Goal: Task Accomplishment & Management: Complete application form

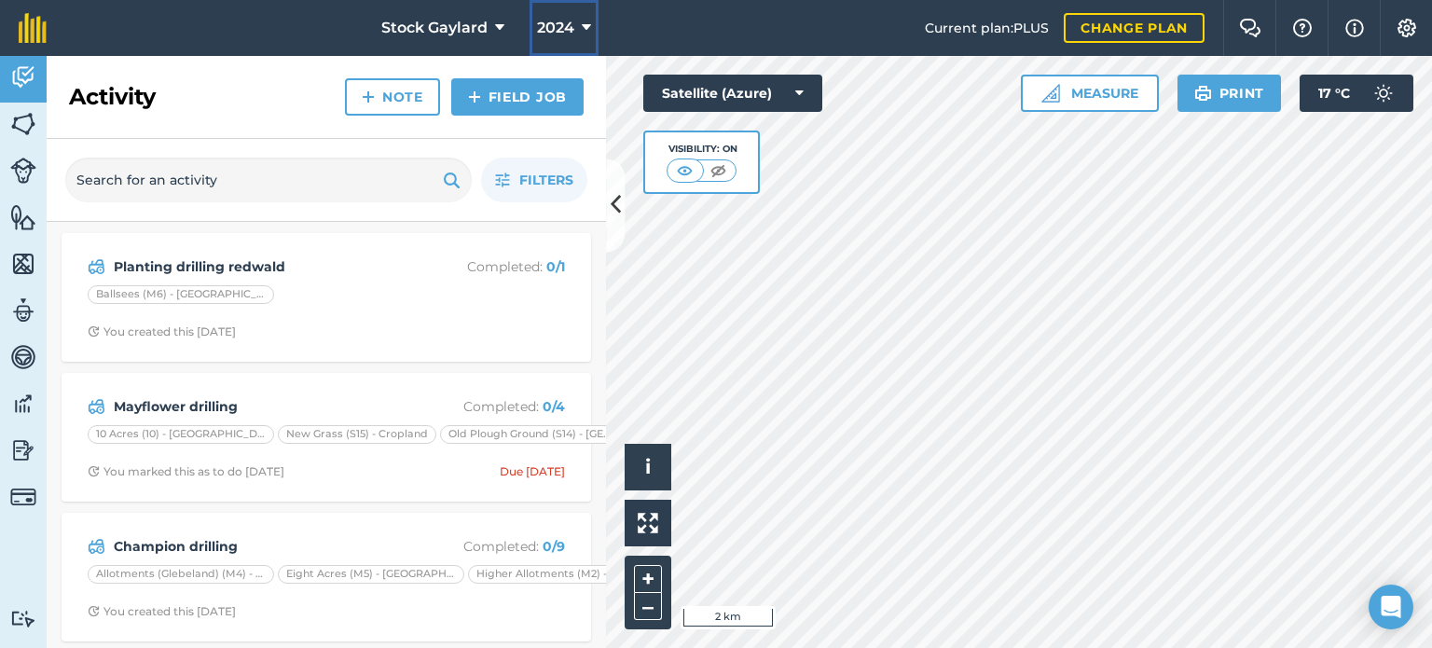
click at [573, 33] on button "2024" at bounding box center [563, 28] width 69 height 56
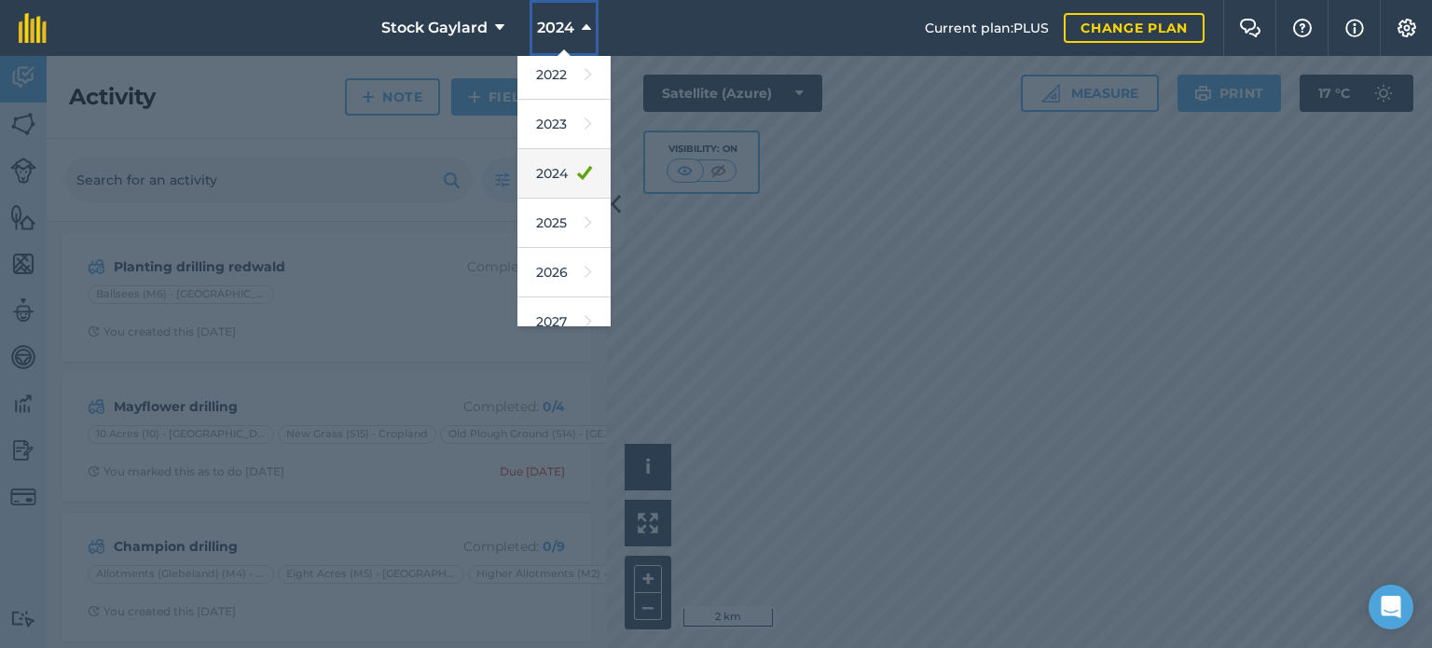
scroll to position [221, 0]
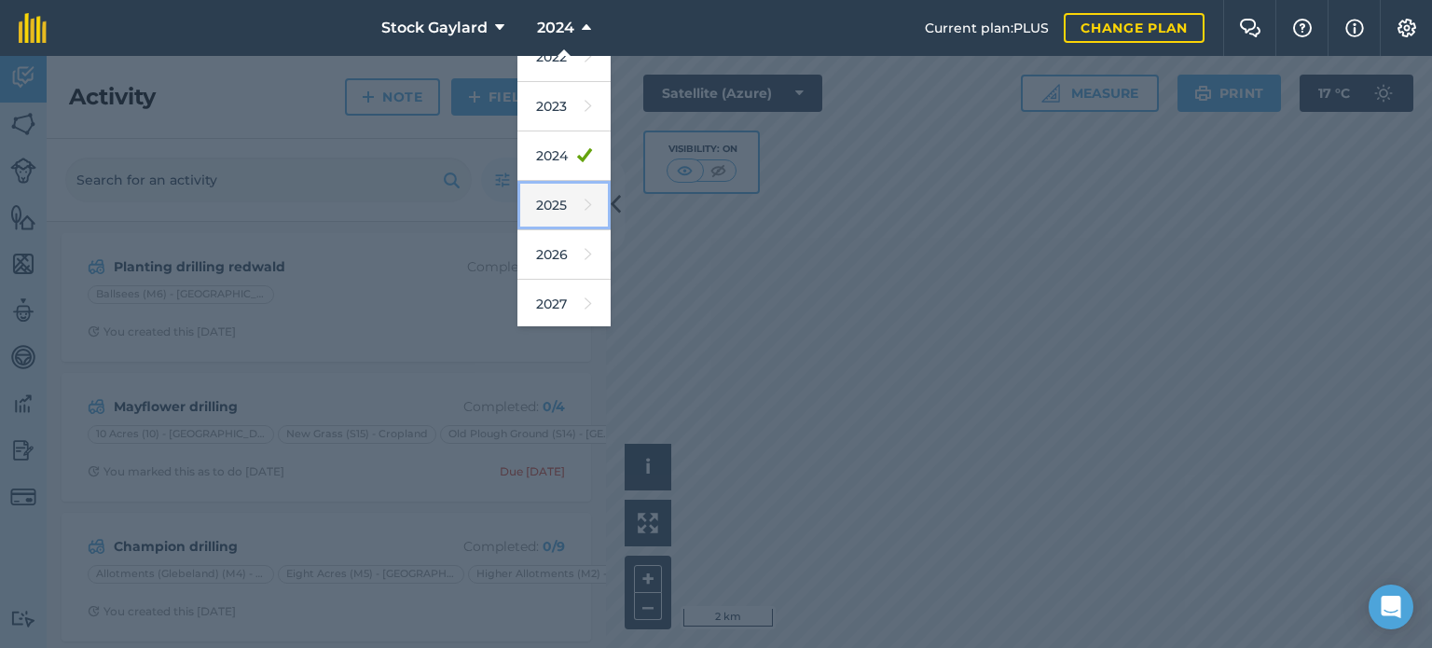
click at [566, 213] on link "2025" at bounding box center [563, 205] width 93 height 49
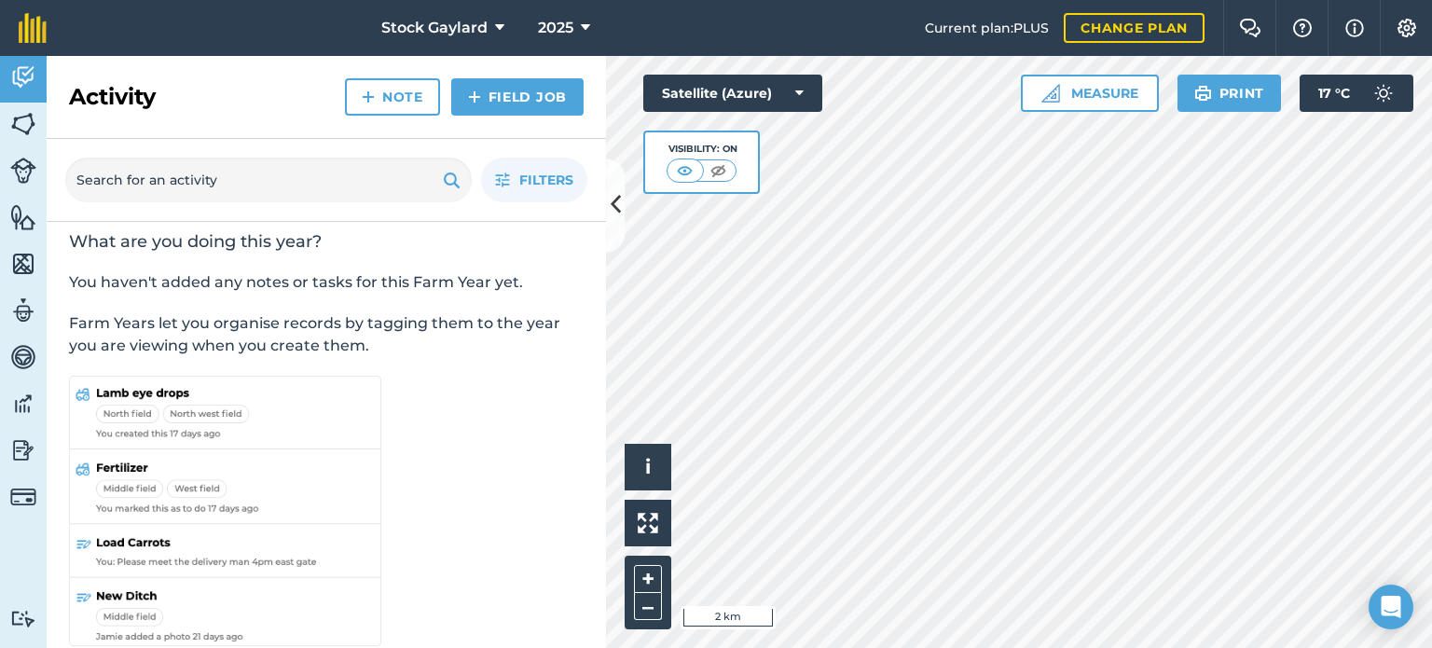
scroll to position [0, 0]
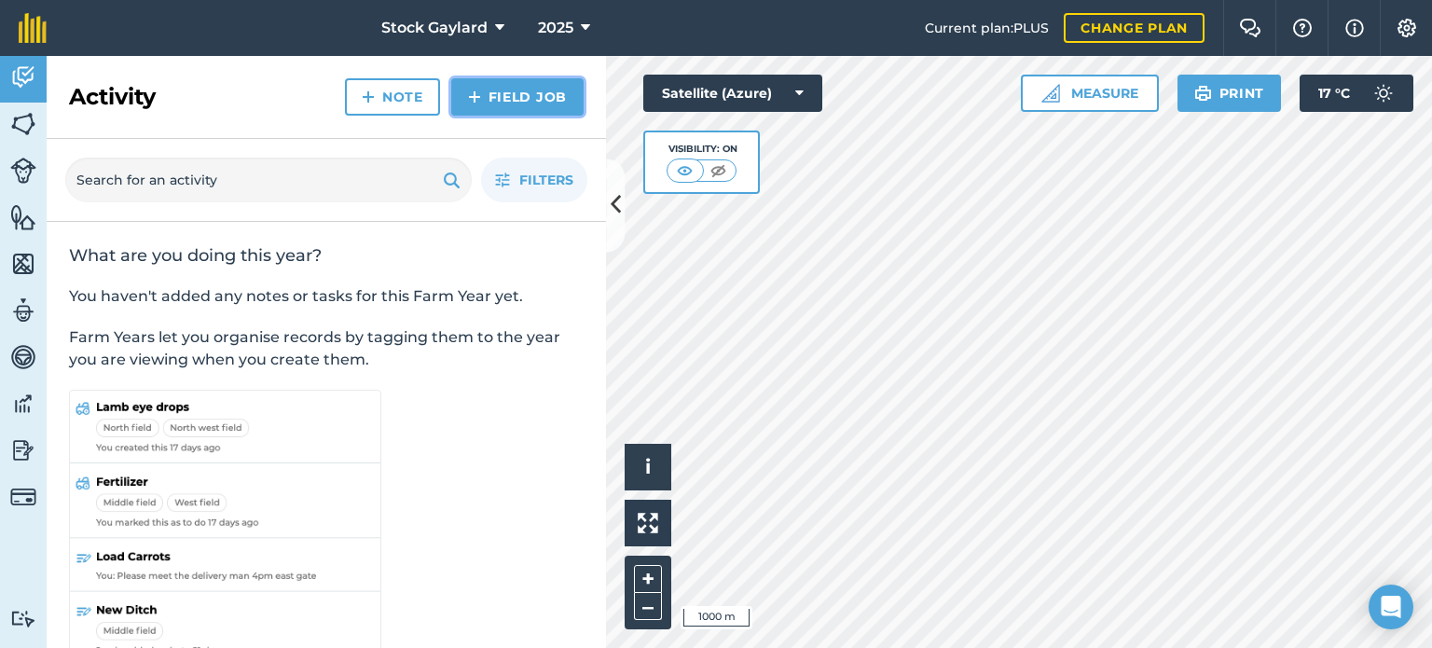
click at [509, 97] on link "Field Job" at bounding box center [517, 96] width 132 height 37
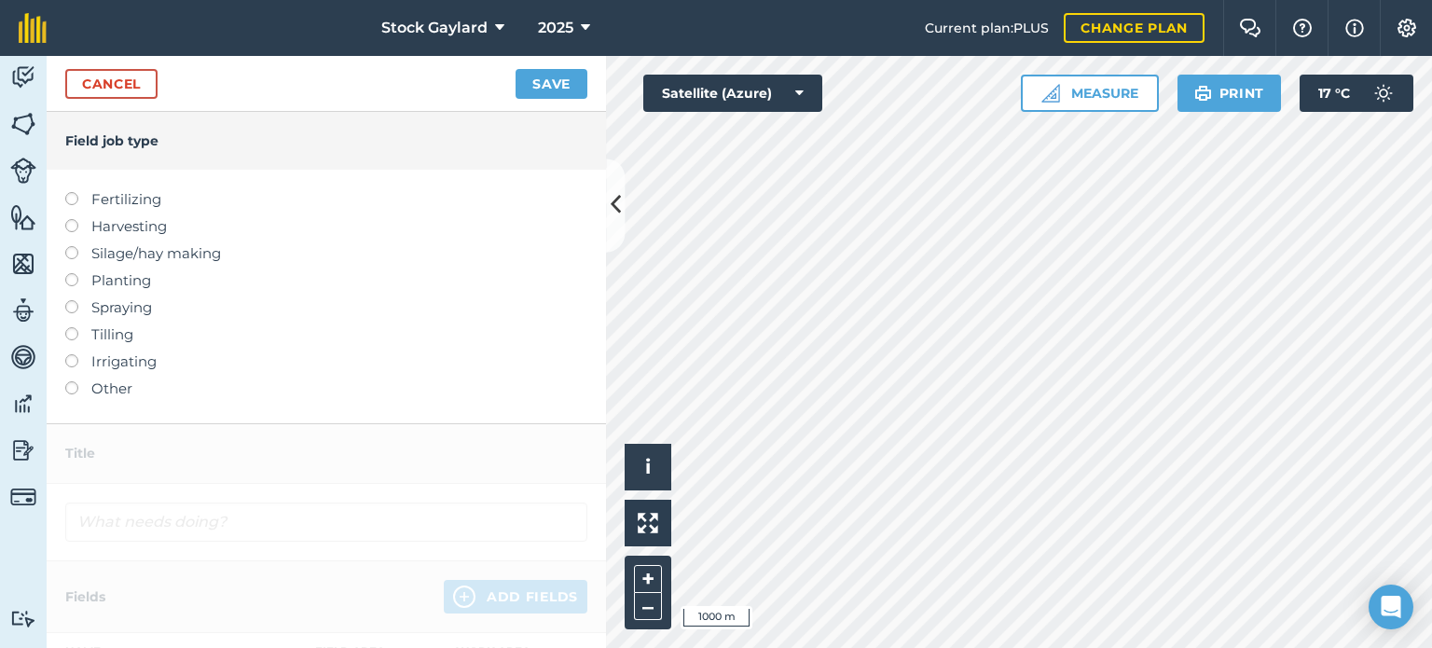
click at [71, 273] on label at bounding box center [78, 273] width 26 height 0
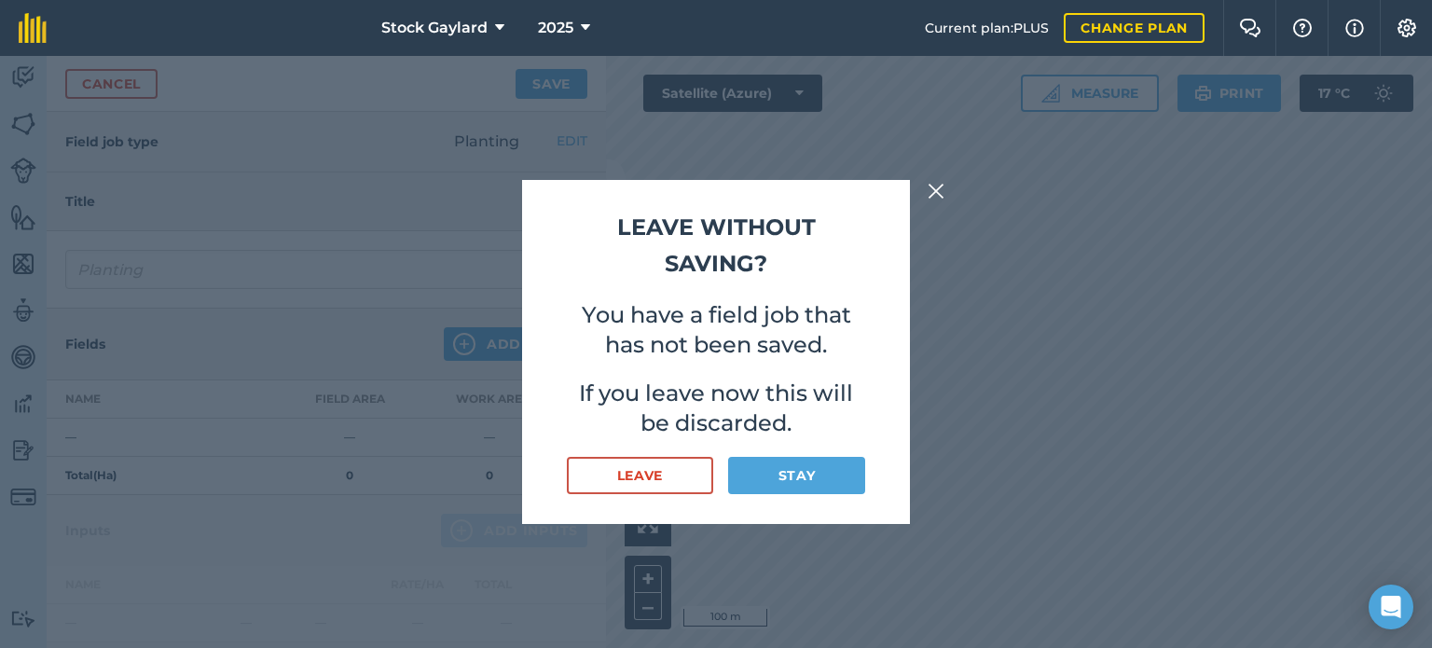
click at [935, 189] on img at bounding box center [935, 191] width 17 height 22
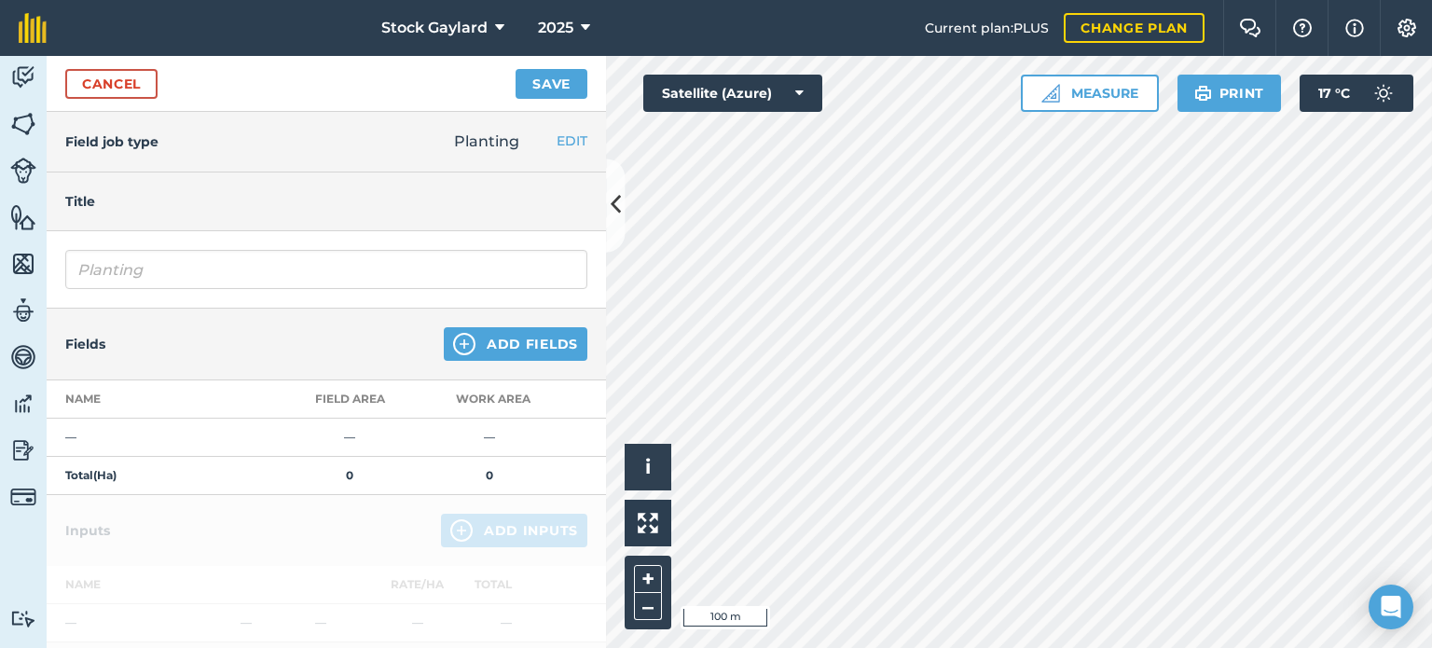
click at [101, 195] on h4 "Title" at bounding box center [326, 201] width 522 height 21
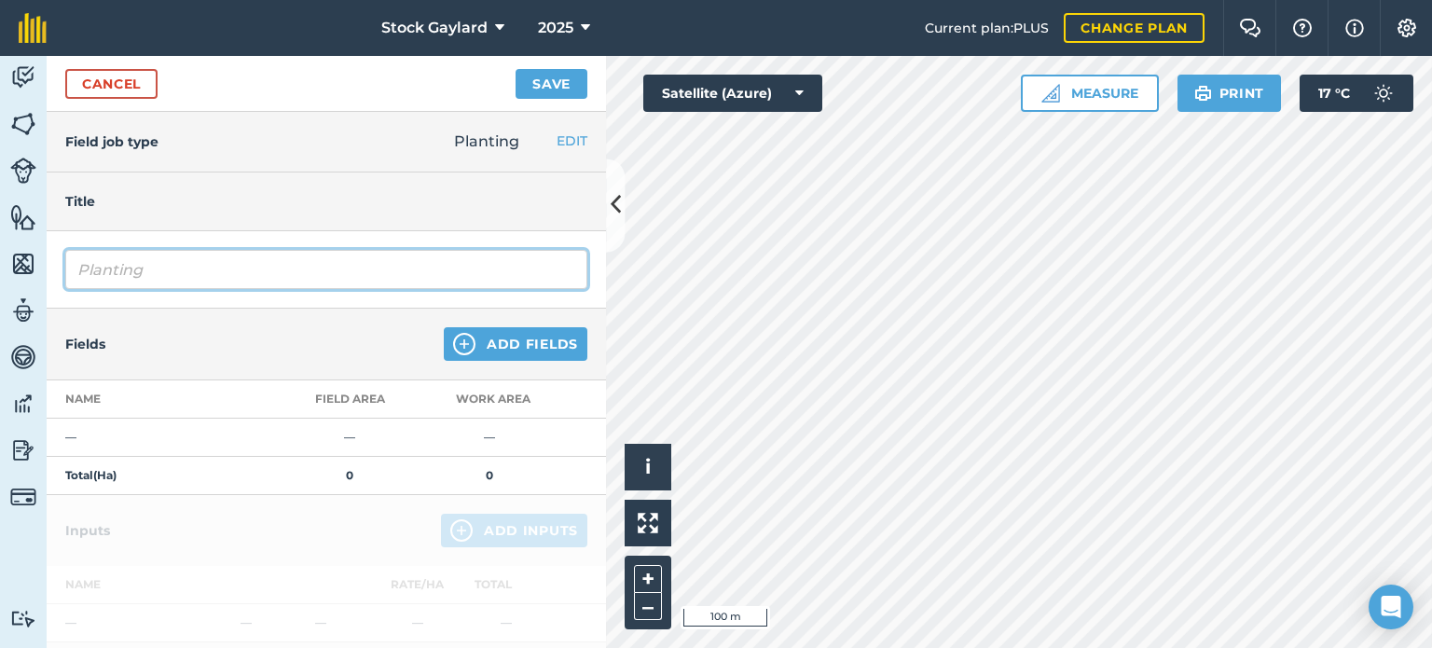
click at [157, 268] on input "Planting" at bounding box center [326, 269] width 522 height 39
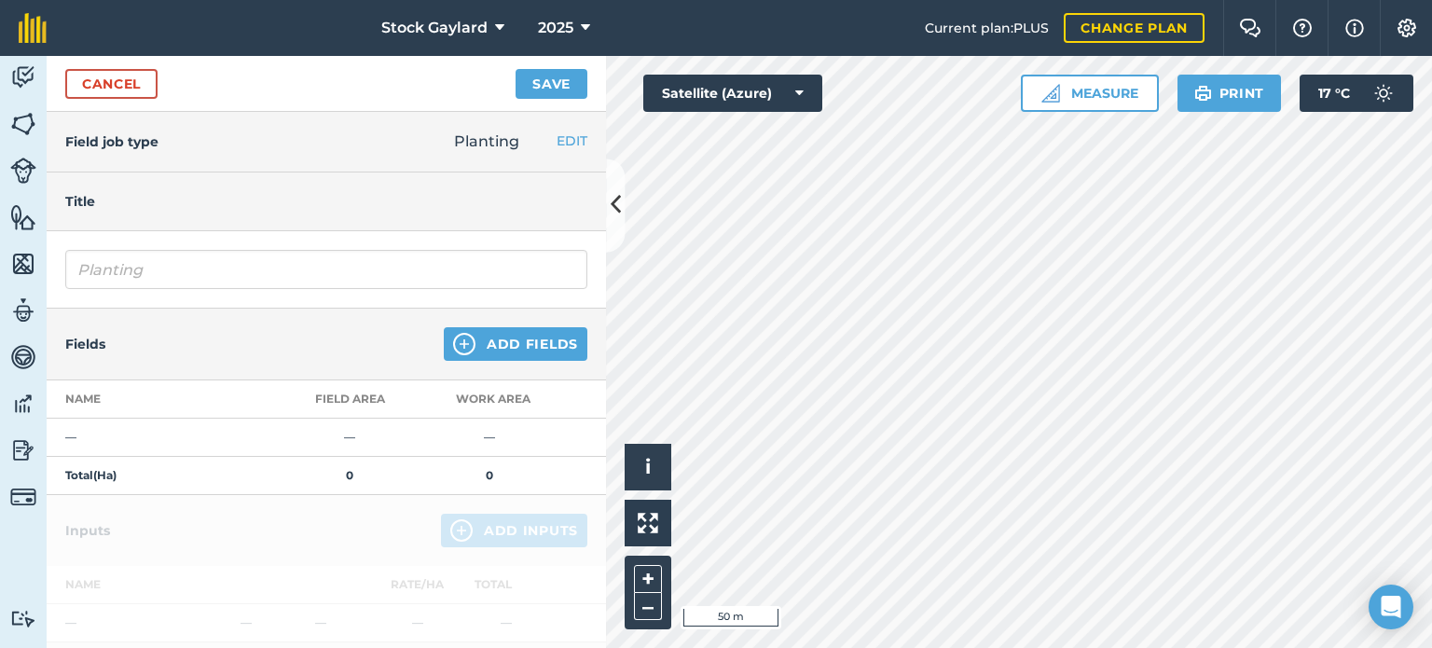
click at [1051, 96] on div "Hello i © 2025 TomTom, Microsoft 50 m + – Satellite (Azure) Measure Print 17 ° C" at bounding box center [1019, 352] width 826 height 592
click at [1222, 99] on div "Hello i © 2025 TomTom, Microsoft 50 m + – Satellite (Azure) Measure Print 17 ° C" at bounding box center [1019, 352] width 826 height 592
click at [1110, 647] on html "Stock Gaylard 2025 Current plan : PLUS Change plan Farm Chat Help Info Settings…" at bounding box center [716, 324] width 1432 height 648
click at [557, 135] on button "EDIT" at bounding box center [571, 141] width 31 height 21
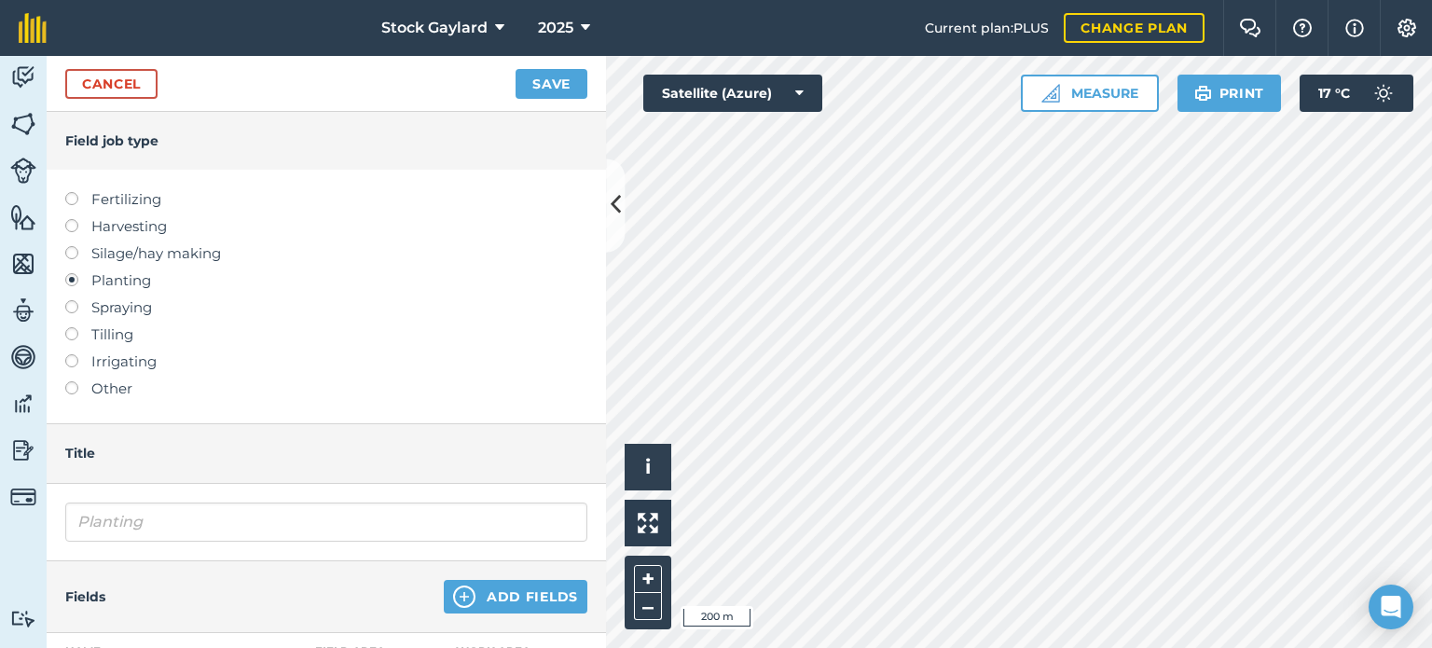
click at [71, 273] on label at bounding box center [78, 273] width 26 height 0
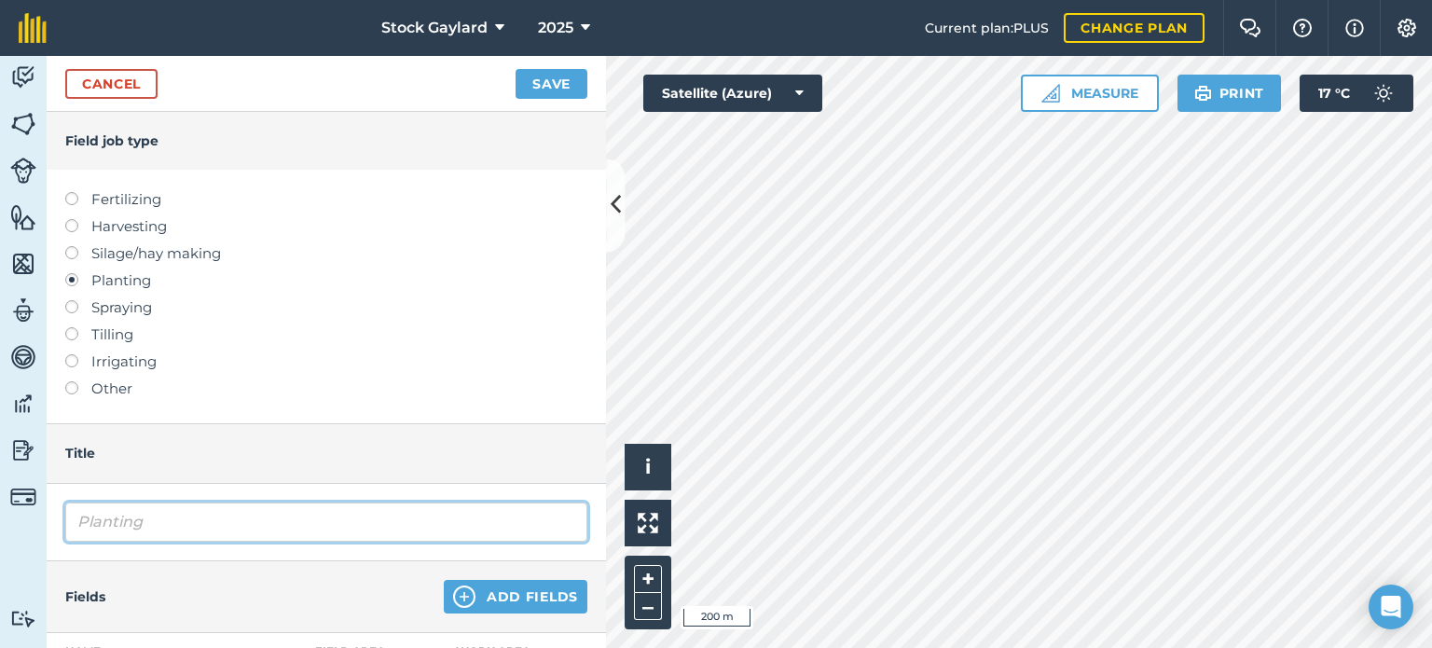
click at [132, 520] on input "Planting" at bounding box center [326, 521] width 522 height 39
drag, startPoint x: 198, startPoint y: 525, endPoint x: 45, endPoint y: 502, distance: 154.5
click at [45, 502] on div "Activity Fields Livestock Features Maps Team Vehicles Data Reporting Billing Tu…" at bounding box center [716, 352] width 1432 height 592
click at [89, 521] on input "INter wheat drilling" at bounding box center [326, 521] width 522 height 39
click at [89, 520] on input "INter wheat drilling" at bounding box center [326, 521] width 522 height 39
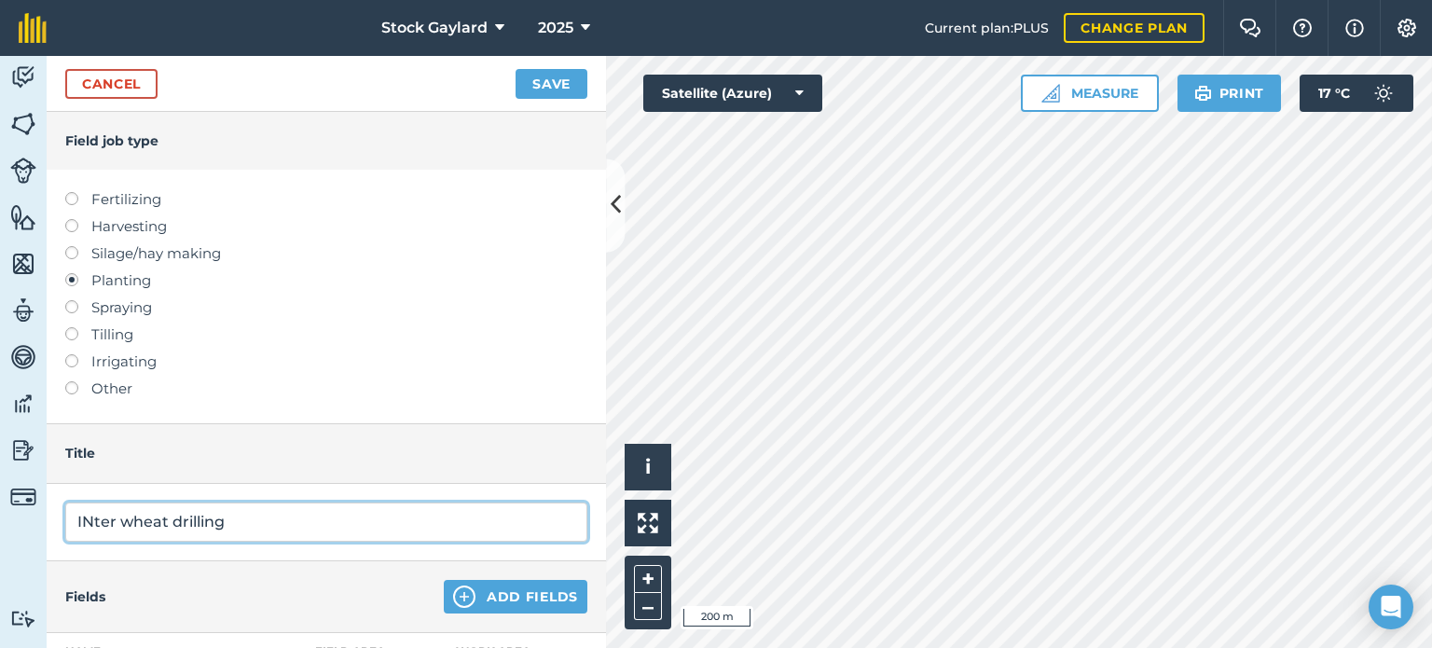
click at [89, 520] on input "INter wheat drilling" at bounding box center [326, 521] width 522 height 39
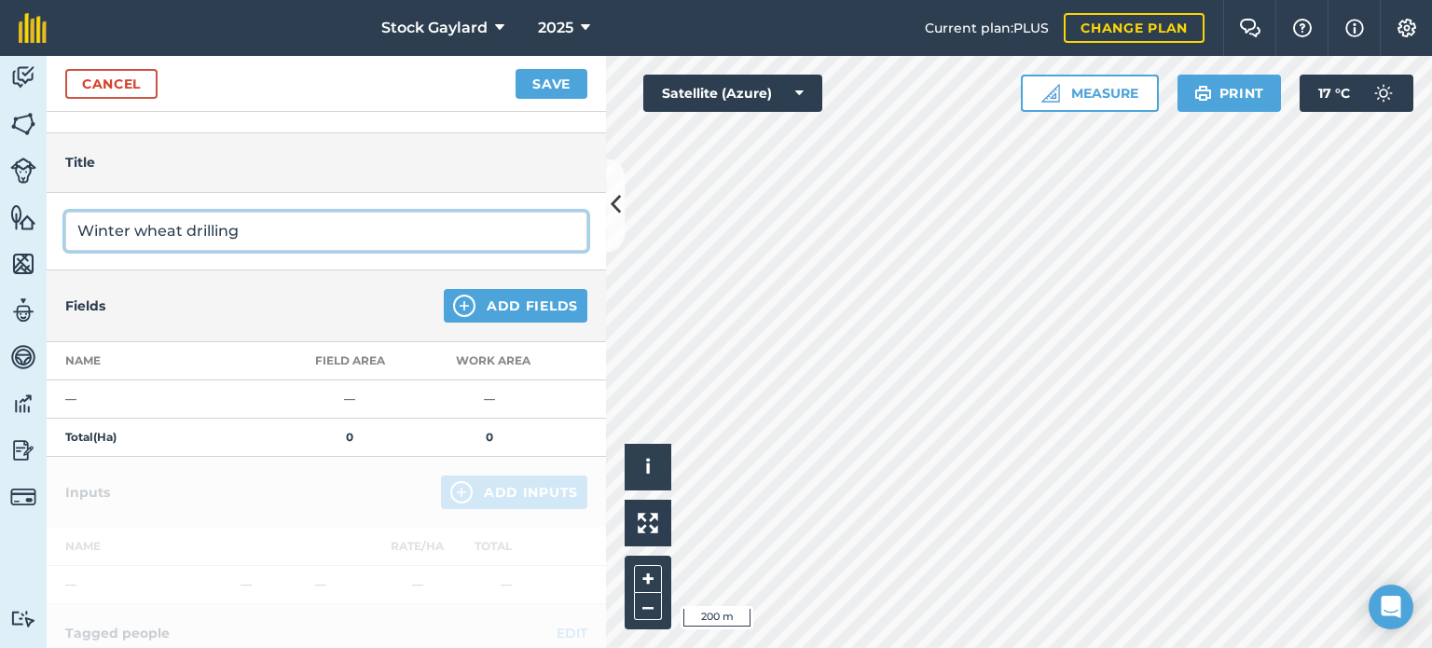
scroll to position [280, 0]
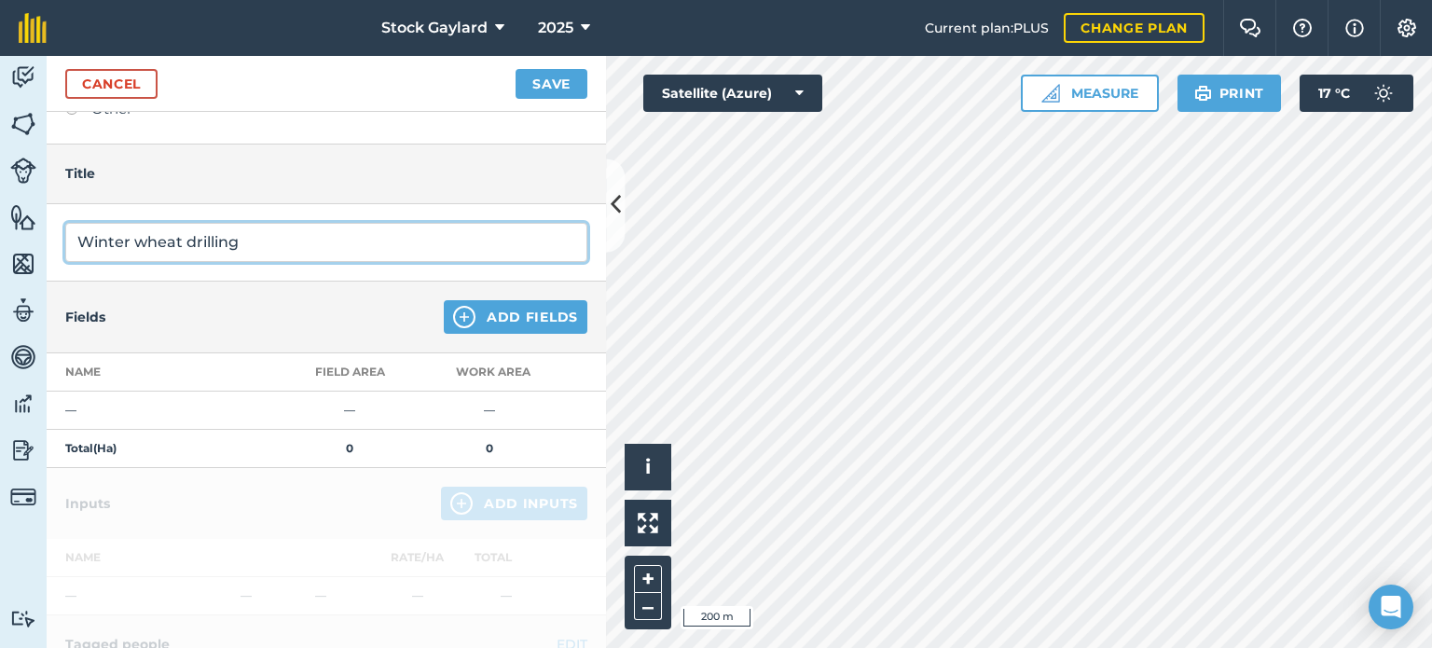
type input "Winter wheat drilling"
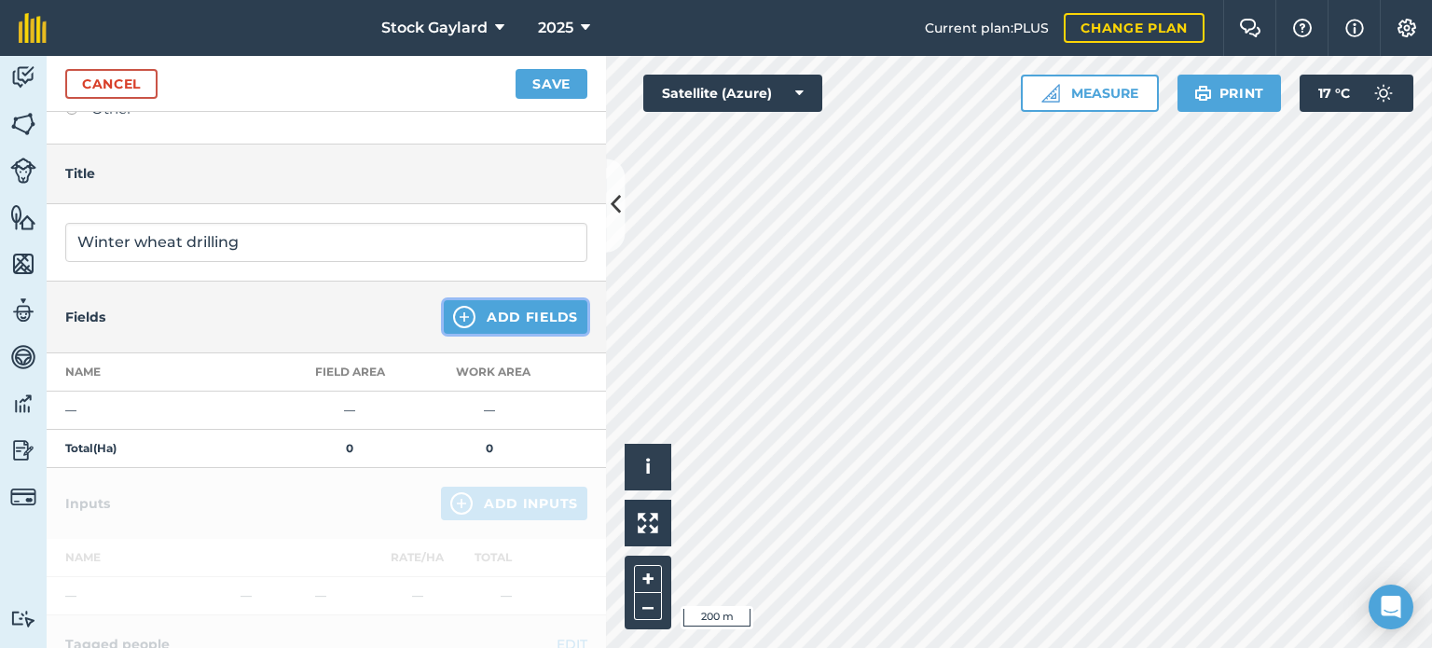
click at [453, 318] on img at bounding box center [464, 317] width 22 height 22
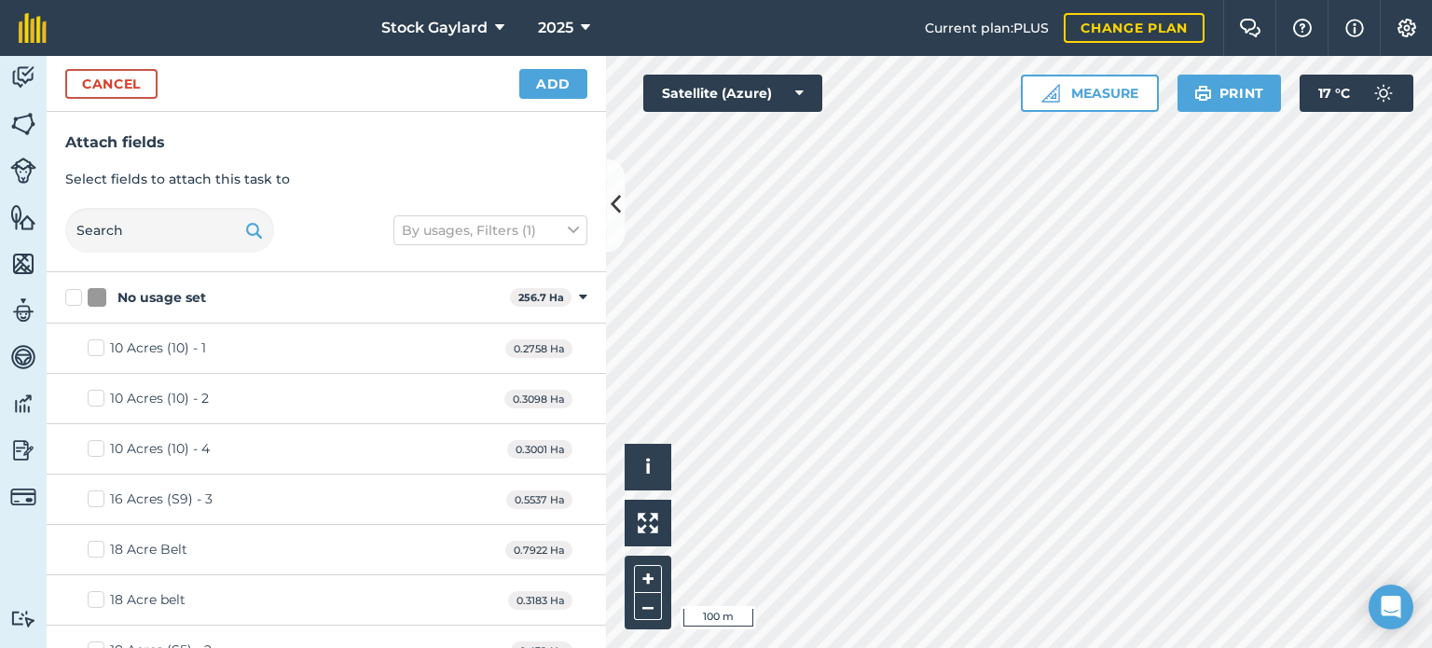
checkbox input "true"
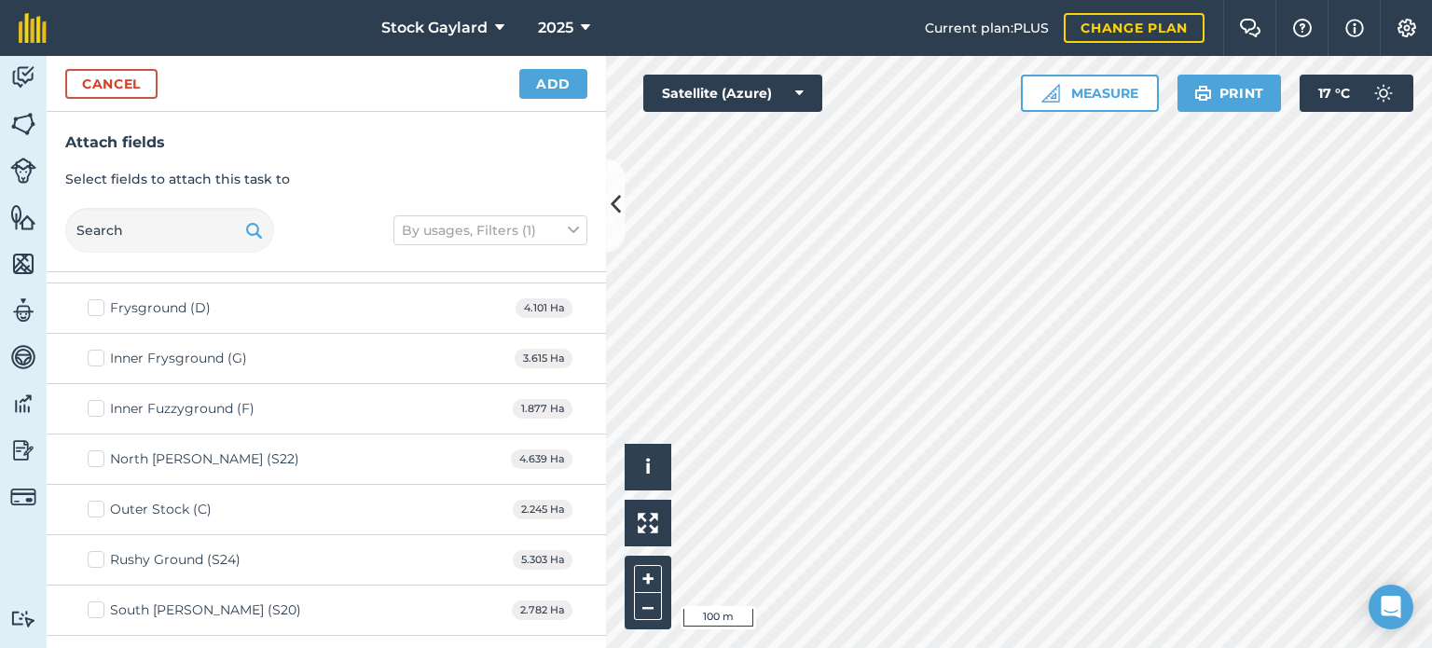
scroll to position [13548, 0]
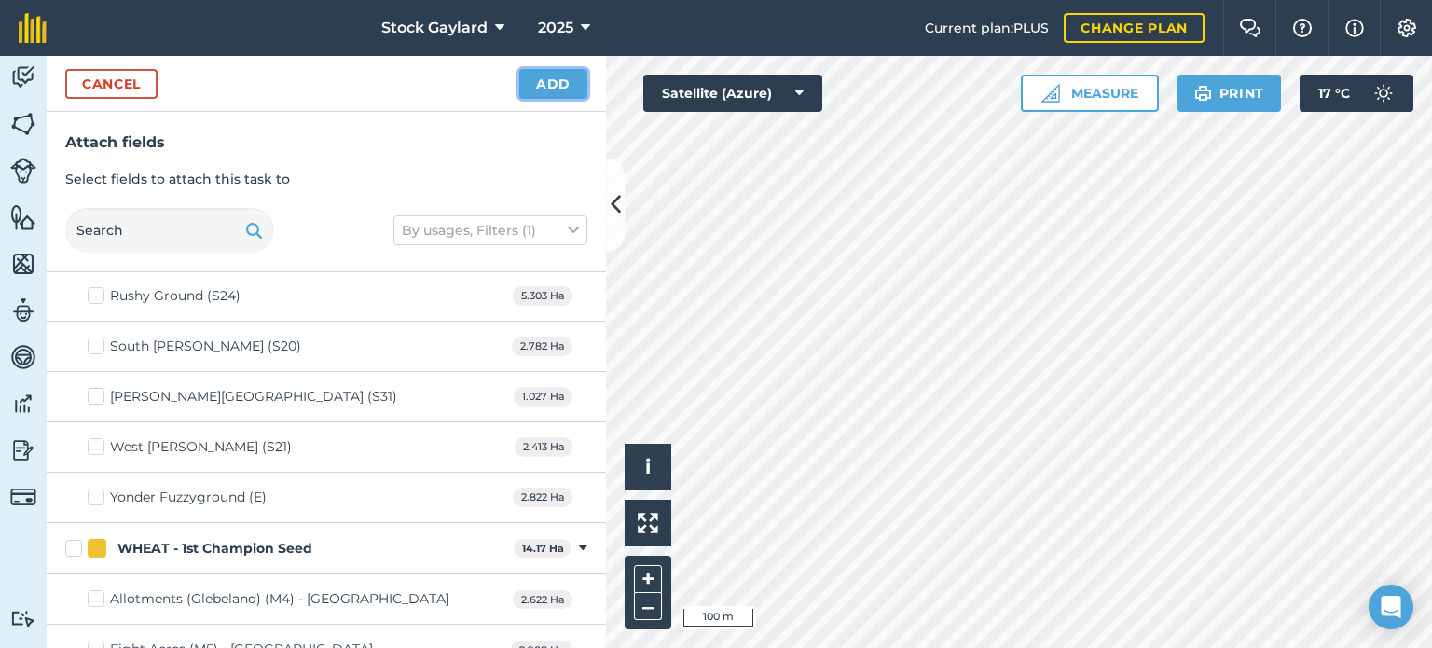
click at [551, 78] on button "Add" at bounding box center [553, 84] width 68 height 30
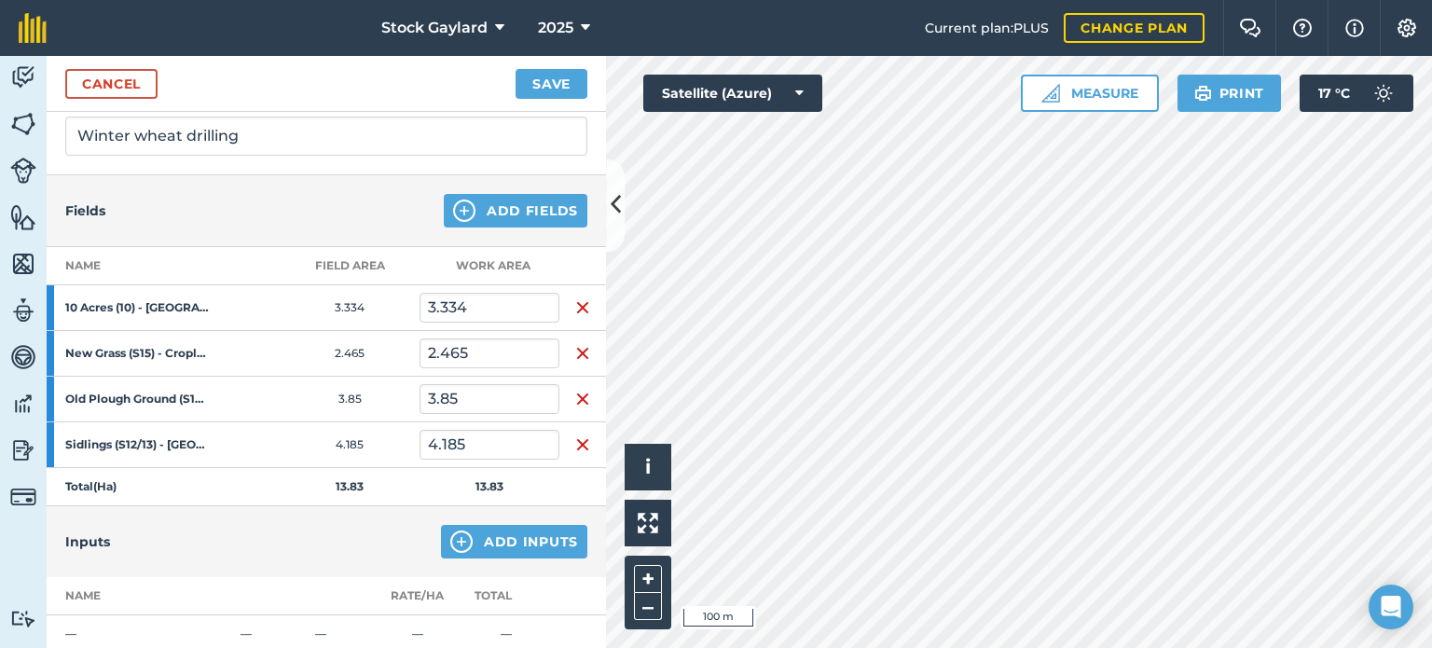
scroll to position [466, 0]
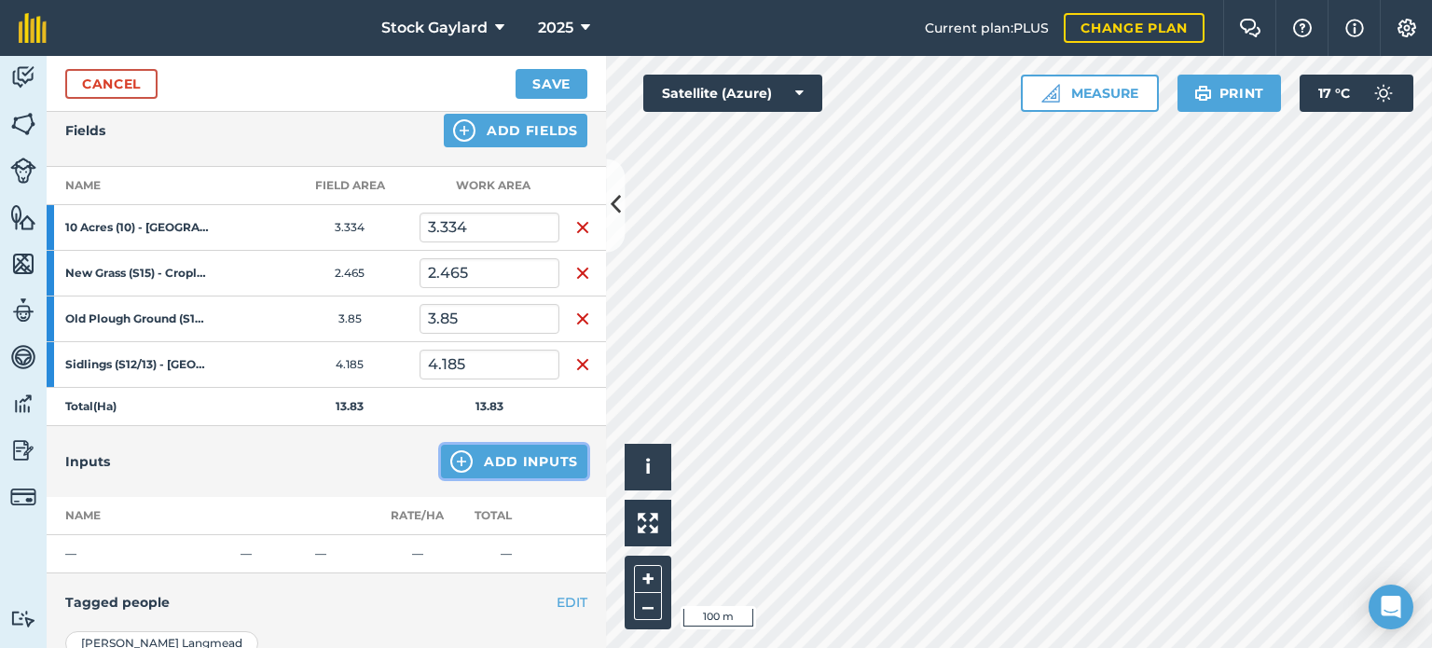
click at [456, 461] on img at bounding box center [461, 461] width 22 height 22
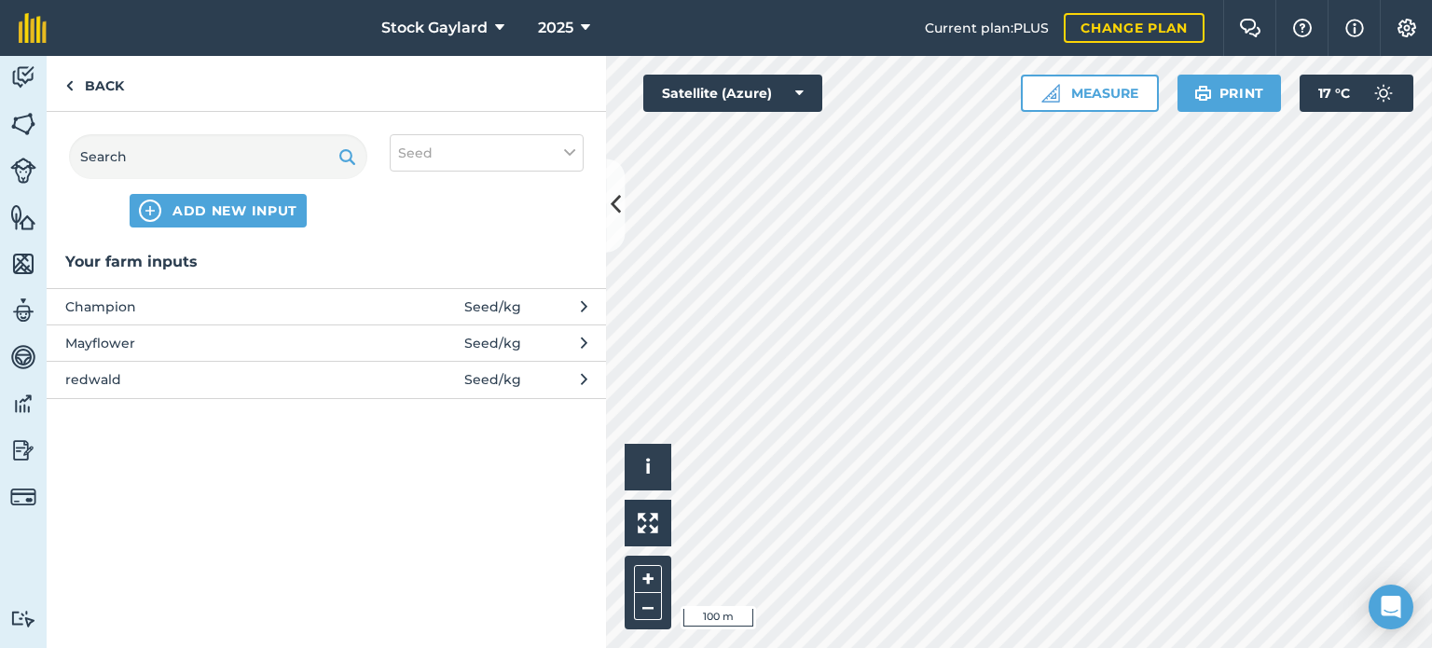
click at [115, 345] on span "Mayflower" at bounding box center [217, 343] width 305 height 21
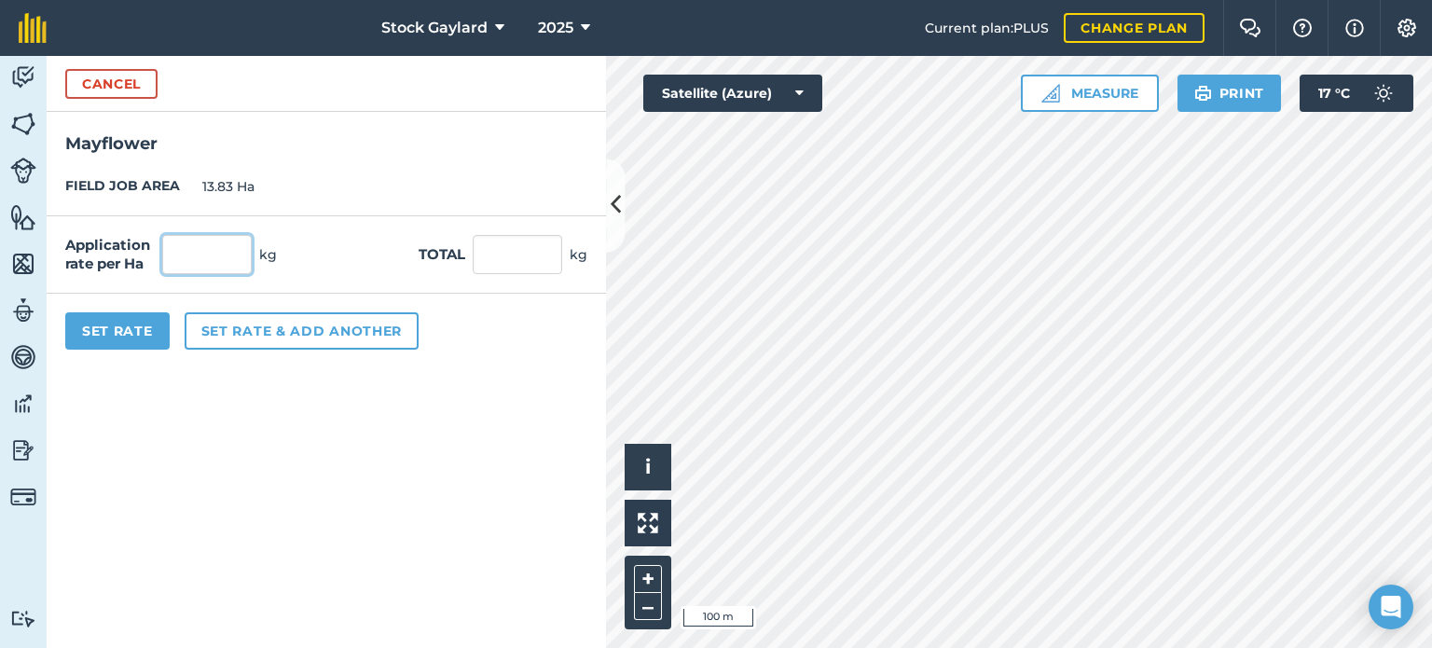
click at [206, 265] on input "text" at bounding box center [206, 254] width 89 height 39
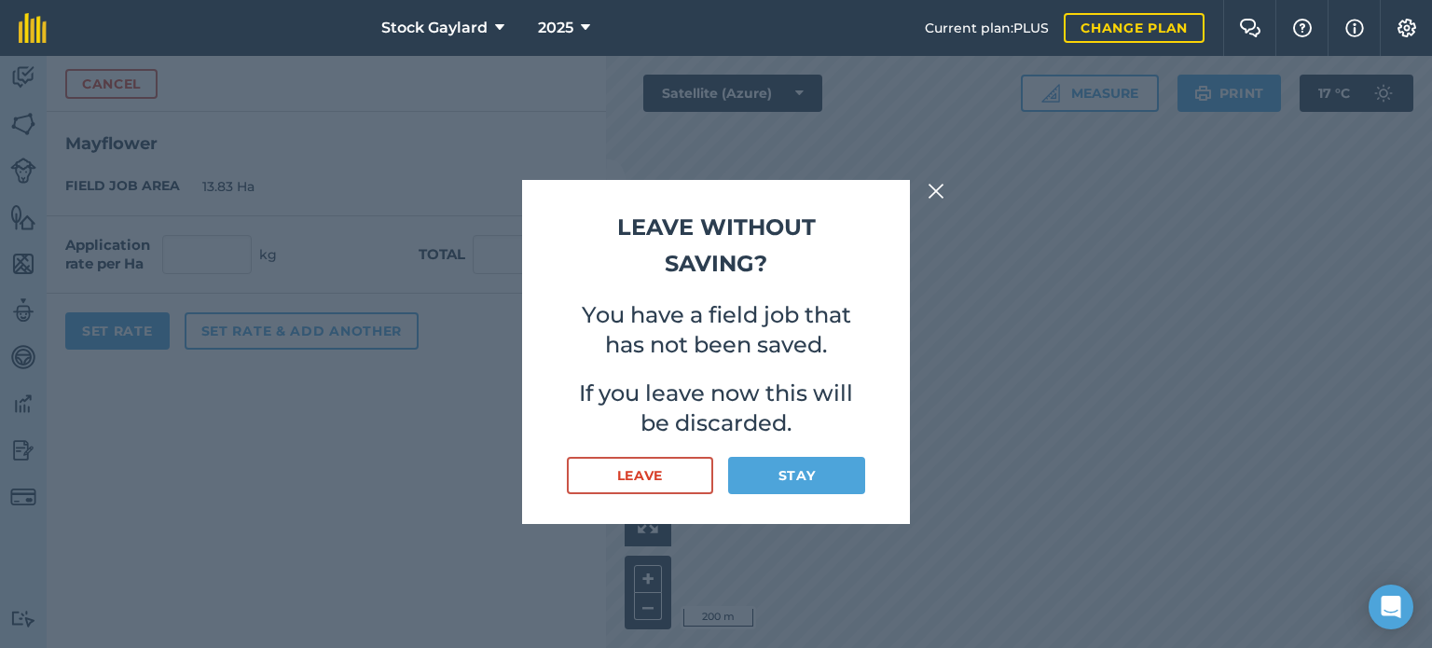
click at [925, 199] on button at bounding box center [936, 191] width 22 height 22
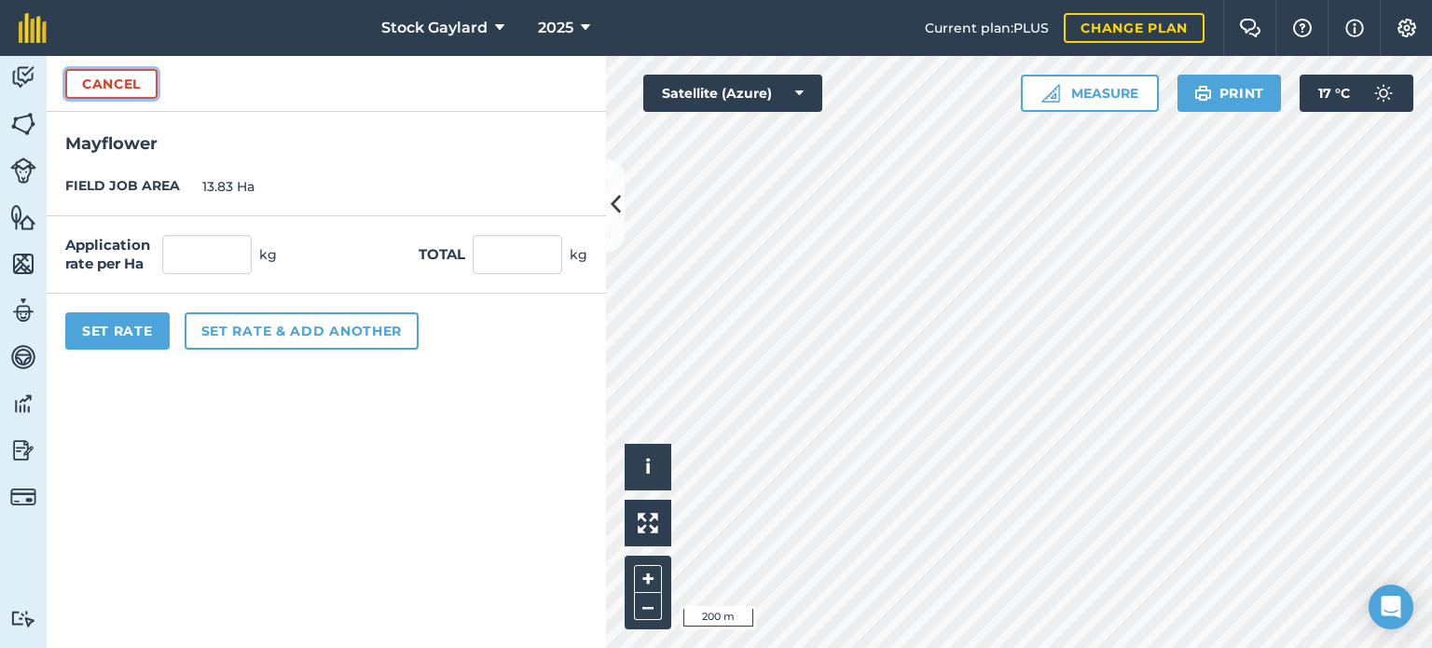
click at [101, 88] on button "Cancel" at bounding box center [111, 84] width 92 height 30
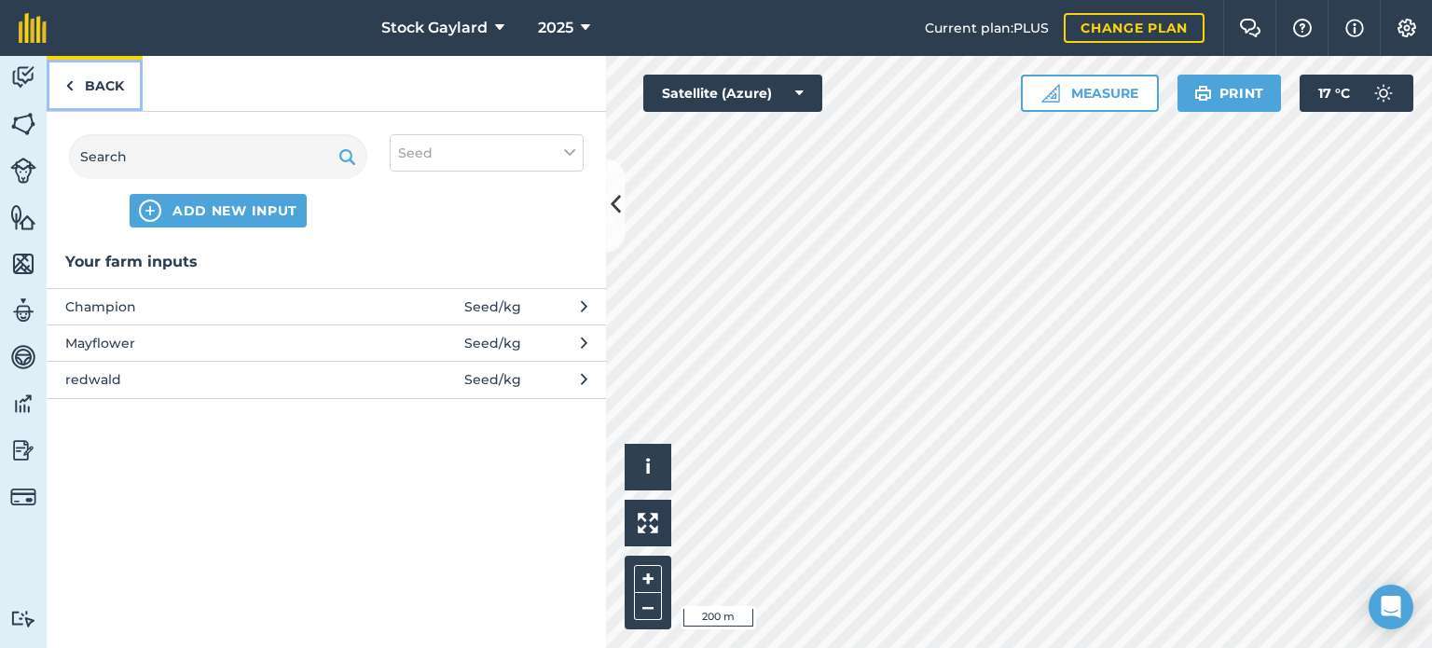
click at [86, 80] on link "Back" at bounding box center [95, 83] width 96 height 55
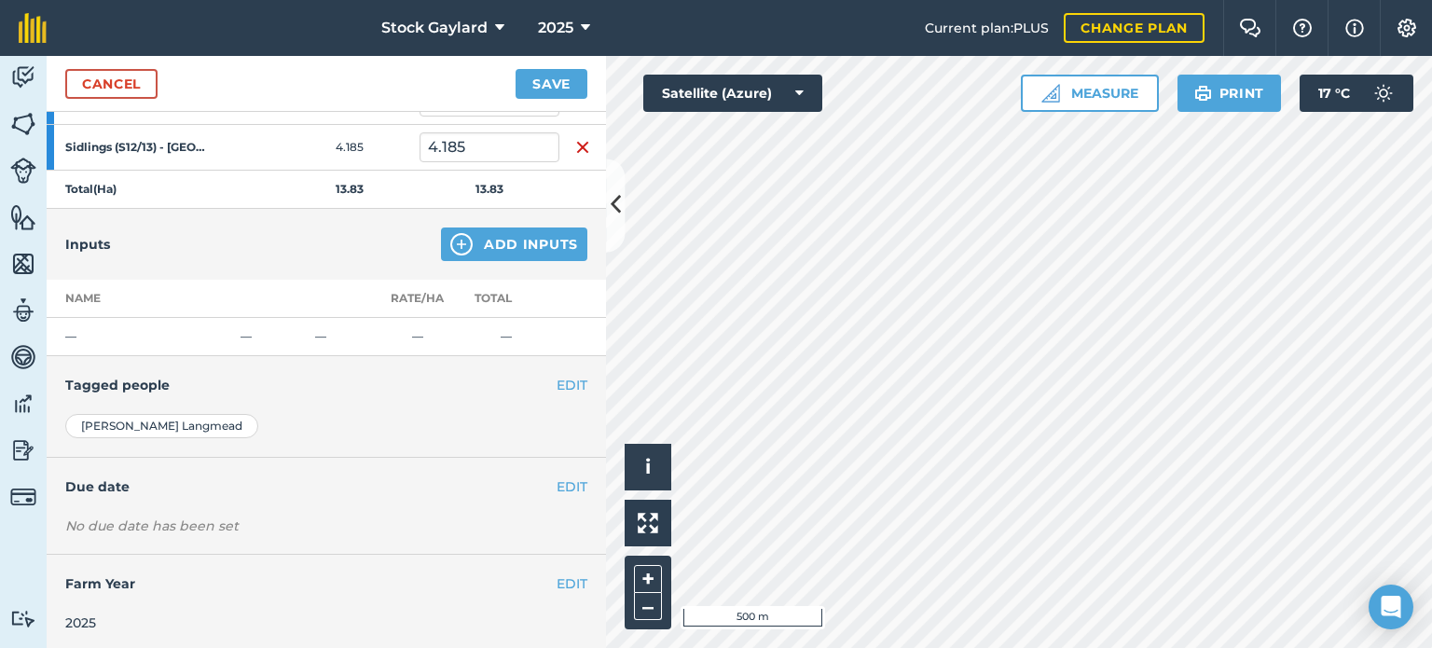
scroll to position [590, 0]
